Goal: Navigation & Orientation: Find specific page/section

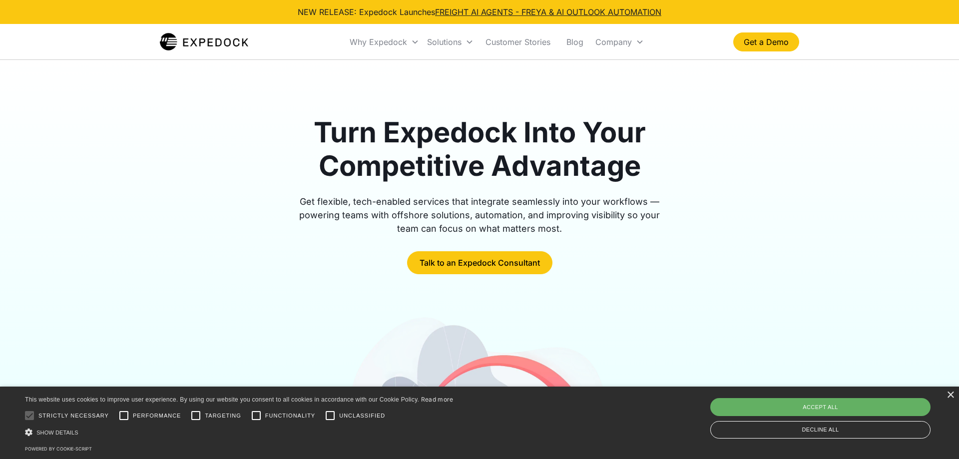
click at [868, 405] on div "Accept all" at bounding box center [820, 407] width 220 height 18
checkbox input "true"
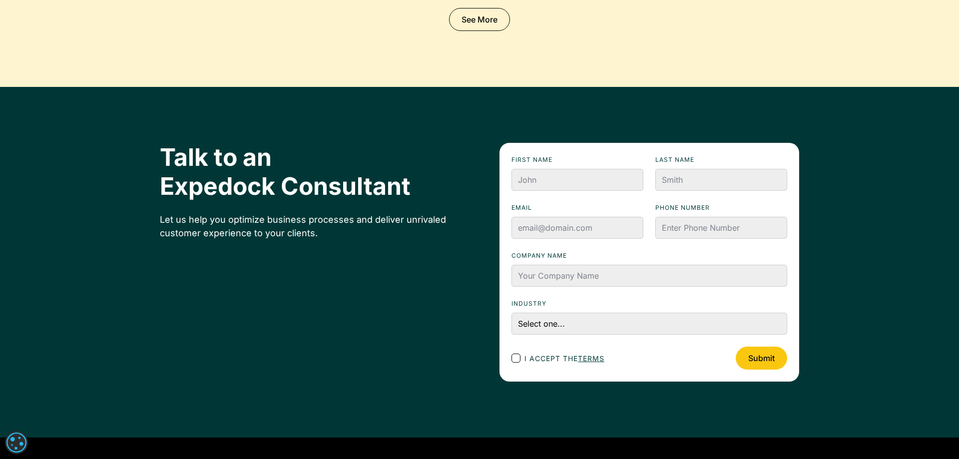
scroll to position [3565, 0]
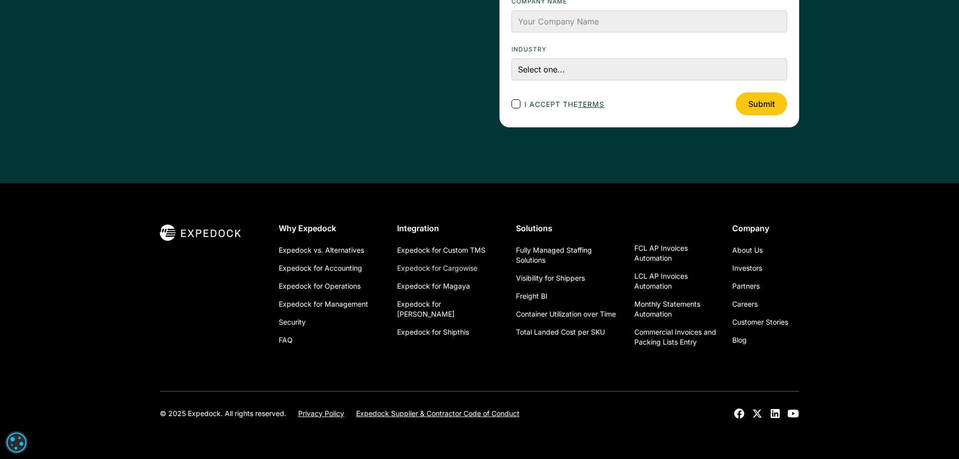
click at [456, 265] on link "Expedock for Cargowise" at bounding box center [437, 268] width 80 height 18
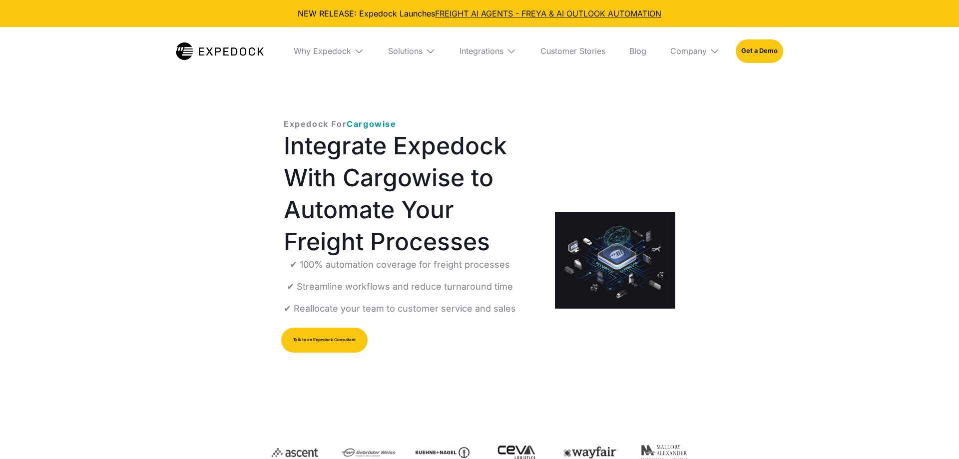
select select
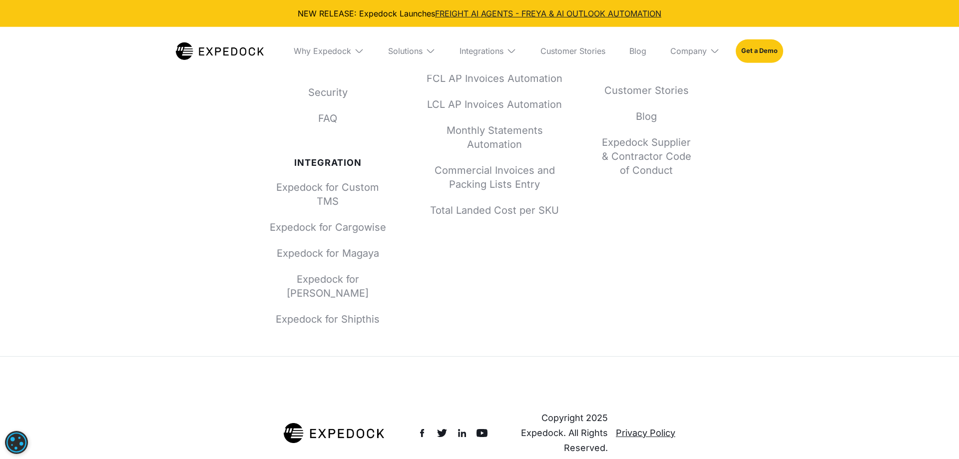
scroll to position [3769, 0]
click at [329, 234] on link "Expedock for Cargowise" at bounding box center [328, 227] width 120 height 14
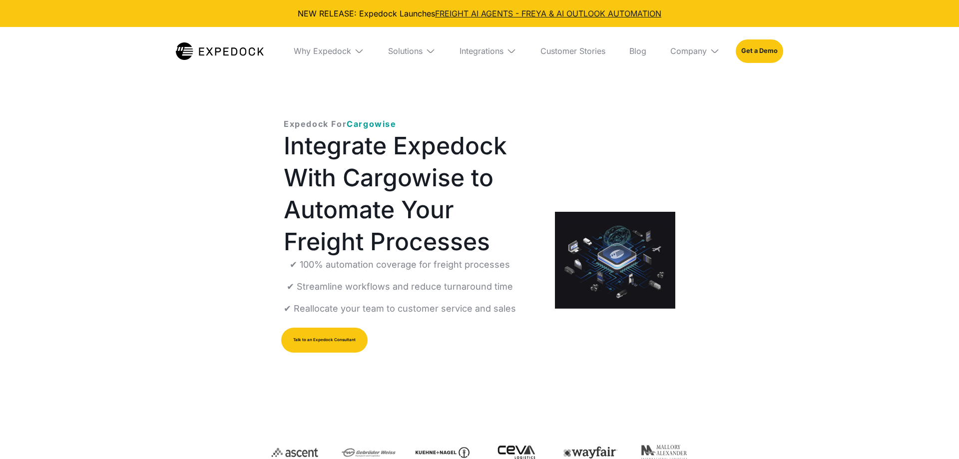
select select
click at [399, 54] on div "Solutions" at bounding box center [405, 51] width 34 height 10
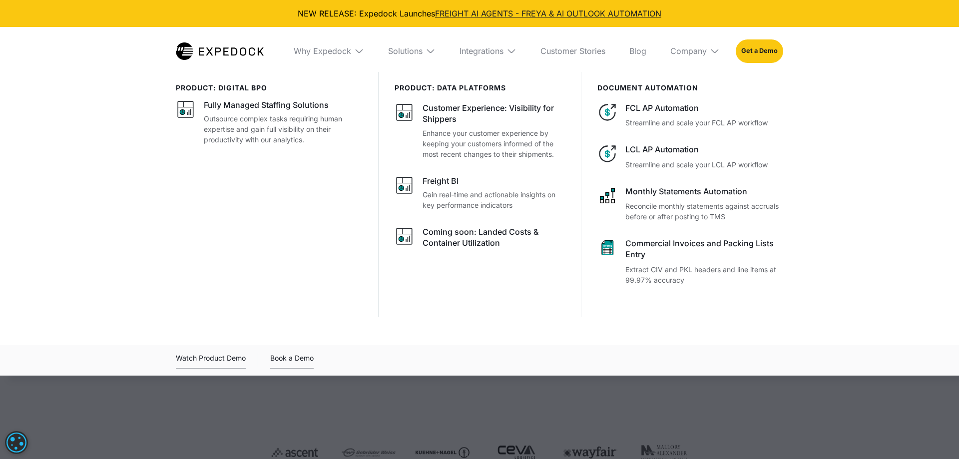
click at [343, 58] on div "Why Expedock" at bounding box center [329, 51] width 86 height 48
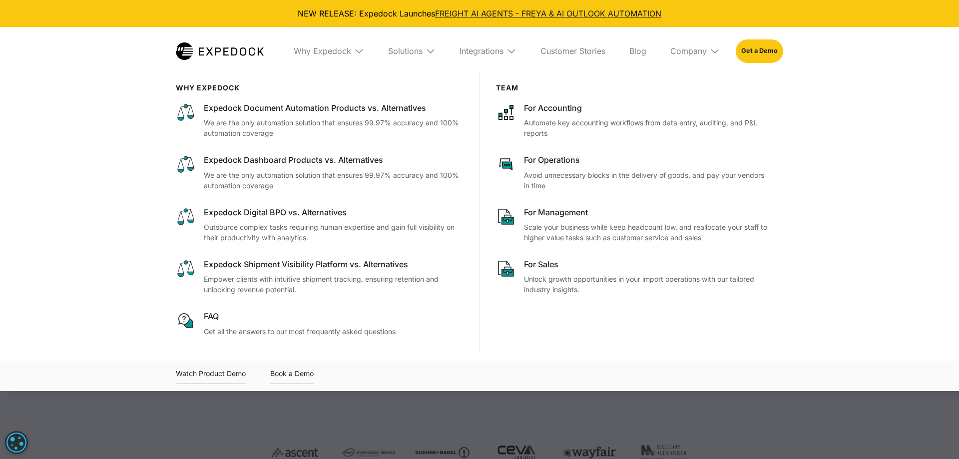
click at [407, 58] on div "Solutions" at bounding box center [411, 51] width 63 height 48
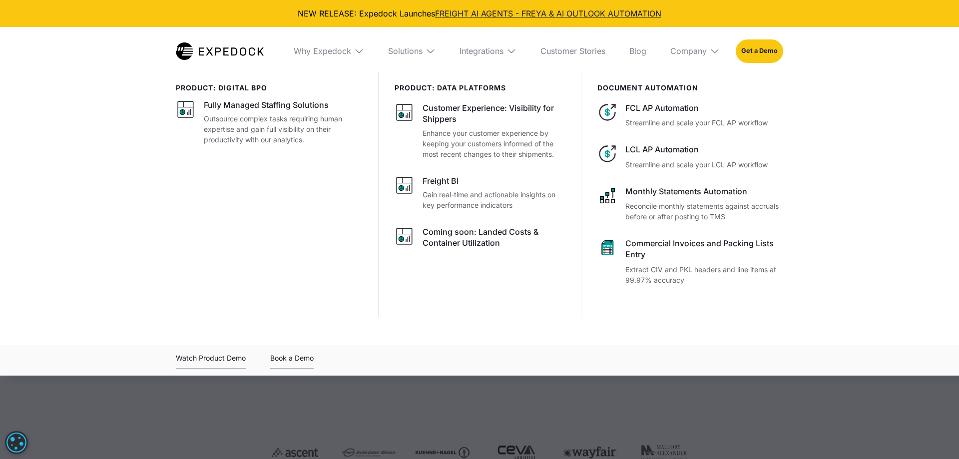
click at [469, 57] on div "Integrations" at bounding box center [487, 51] width 73 height 48
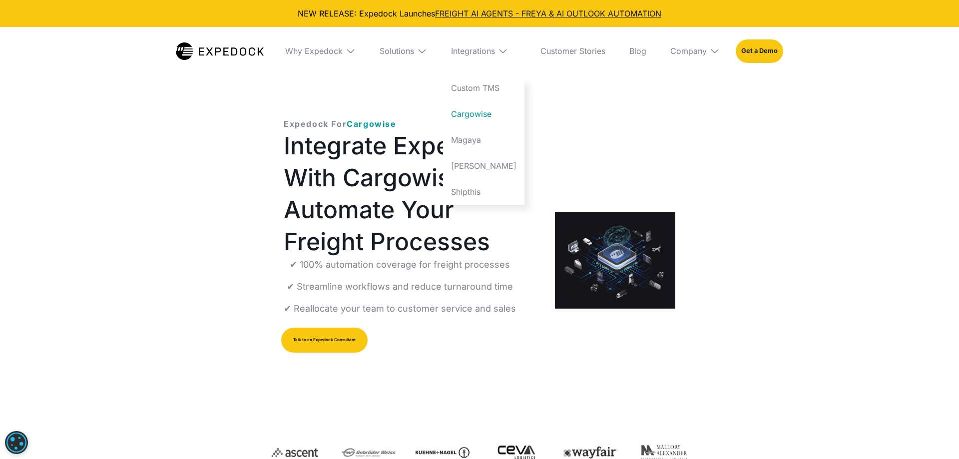
click at [729, 89] on div "Expedock For Cargowise Integrate Expedock With Cargowise to Automate Your Freig…" at bounding box center [479, 285] width 959 height 427
click at [492, 55] on div "Integrations" at bounding box center [481, 51] width 44 height 10
click at [403, 60] on div "Solutions" at bounding box center [402, 51] width 63 height 48
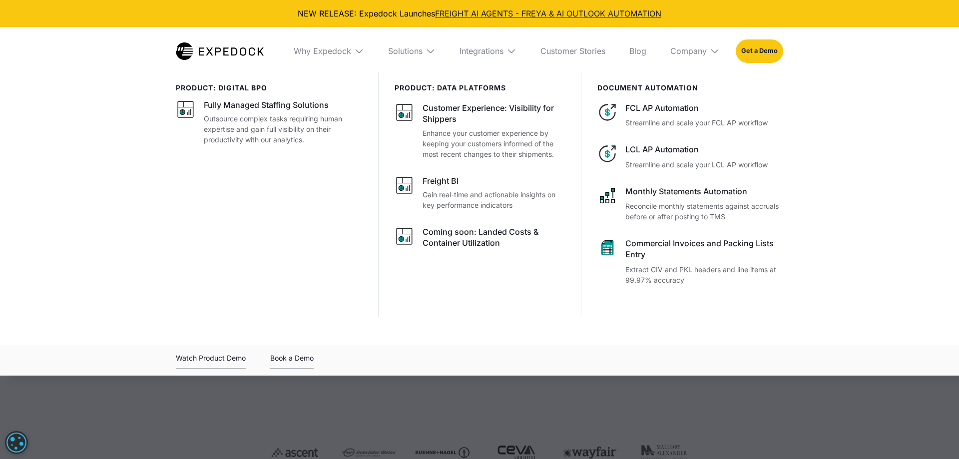
click at [367, 56] on div "Why Expedock" at bounding box center [329, 51] width 86 height 48
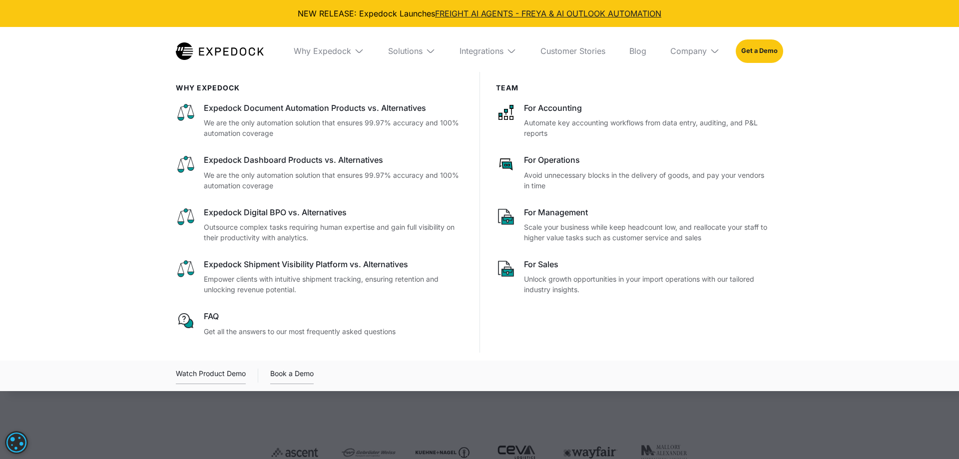
click at [519, 54] on div "Integrations" at bounding box center [487, 51] width 73 height 48
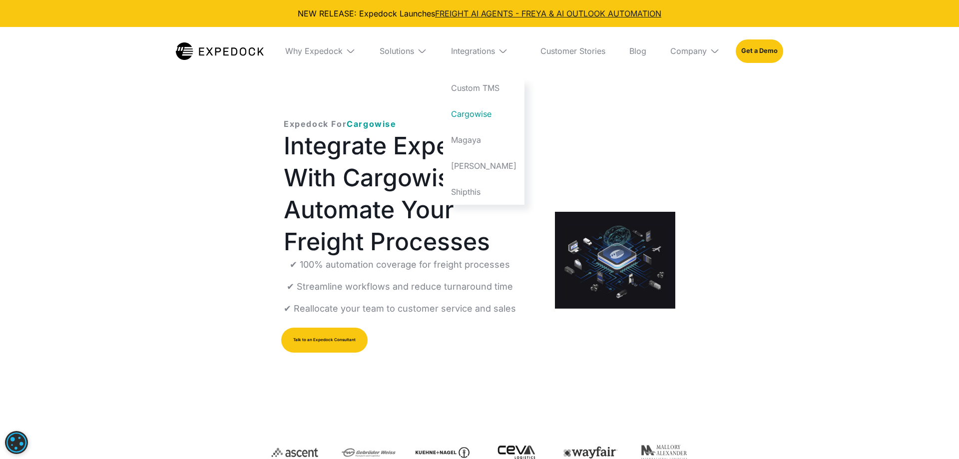
click at [433, 60] on div "Solutions" at bounding box center [402, 51] width 63 height 48
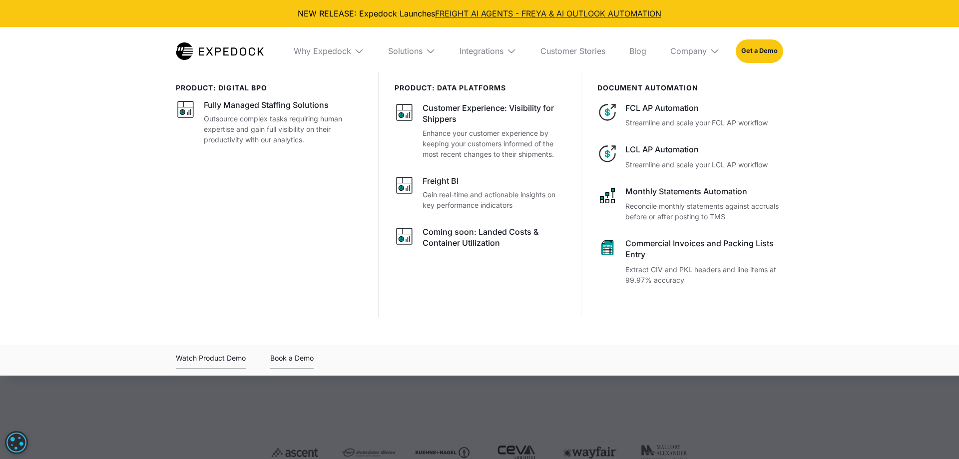
click at [321, 61] on div "Why Expedock" at bounding box center [329, 51] width 86 height 48
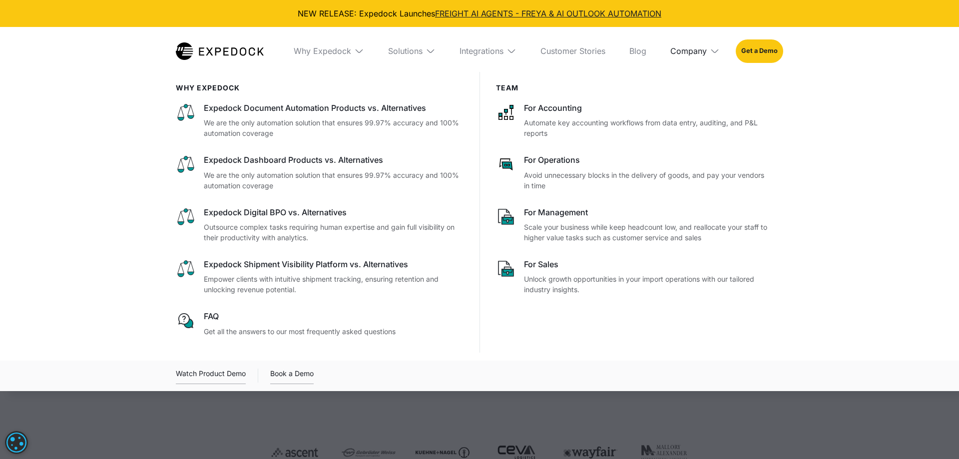
click at [703, 54] on div "Company" at bounding box center [688, 51] width 36 height 10
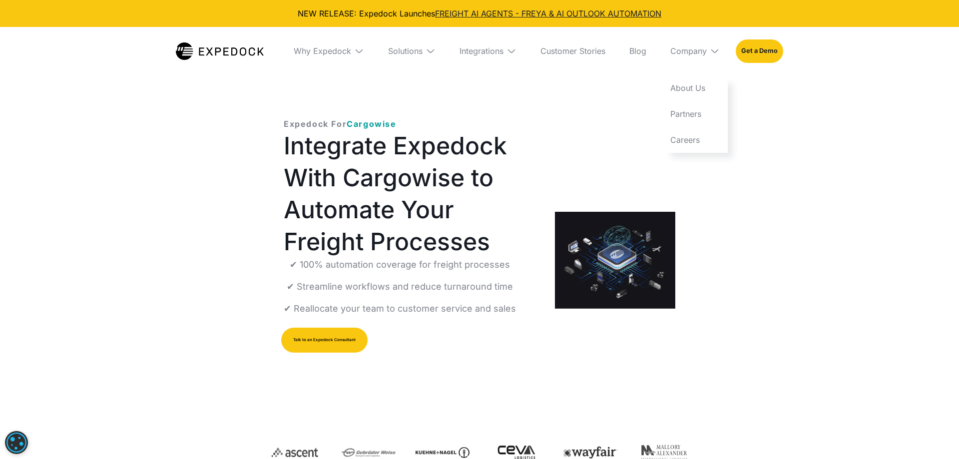
click at [761, 154] on div "Expedock For Cargowise Integrate Expedock With Cargowise to Automate Your Freig…" at bounding box center [479, 285] width 959 height 427
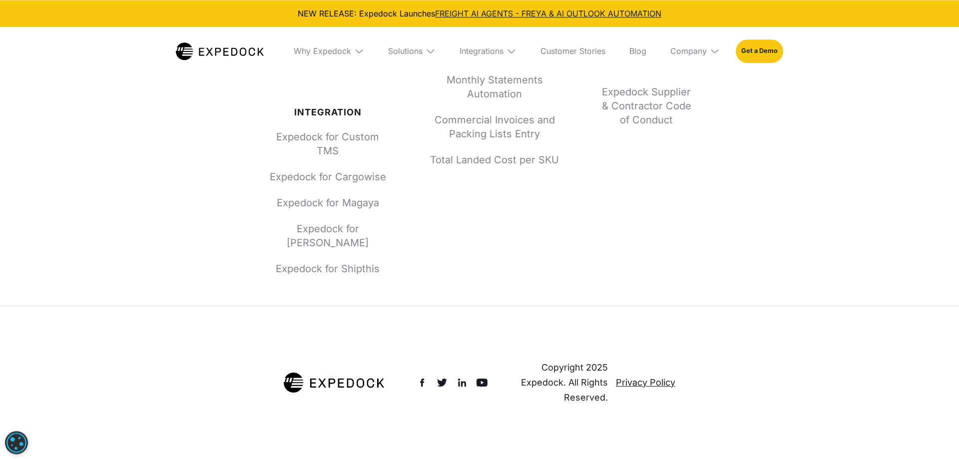
scroll to position [3905, 0]
click at [227, 51] on img at bounding box center [220, 50] width 88 height 17
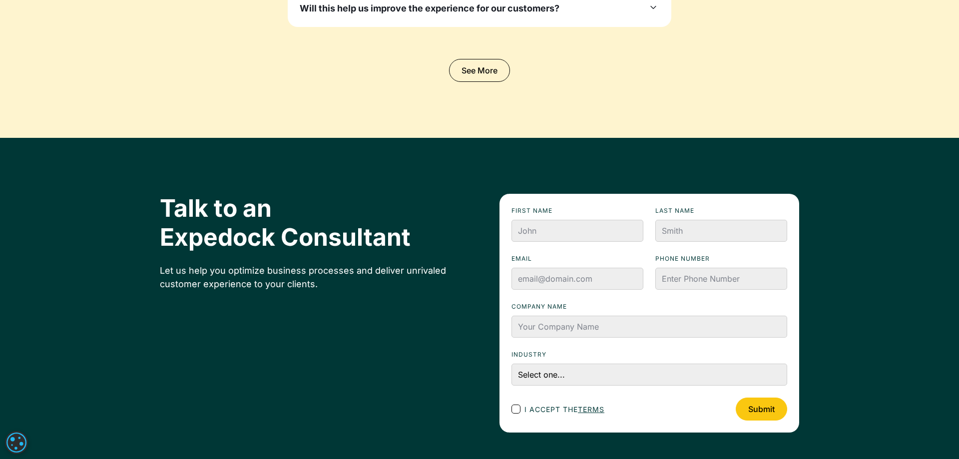
scroll to position [3565, 0]
